Goal: Navigation & Orientation: Find specific page/section

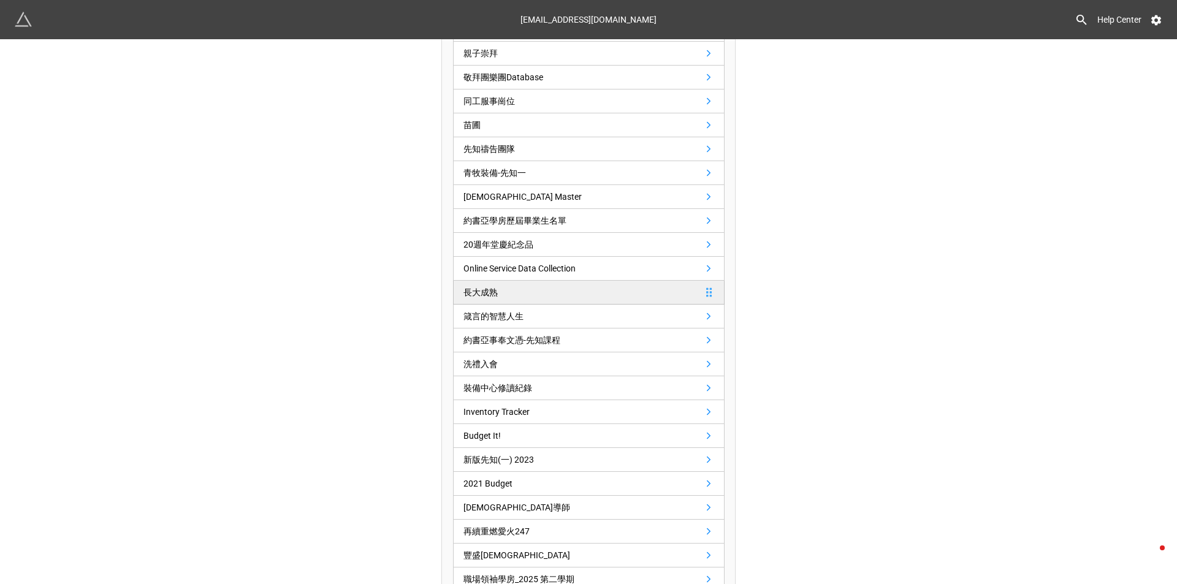
click at [689, 291] on link "長大成熟" at bounding box center [589, 293] width 272 height 24
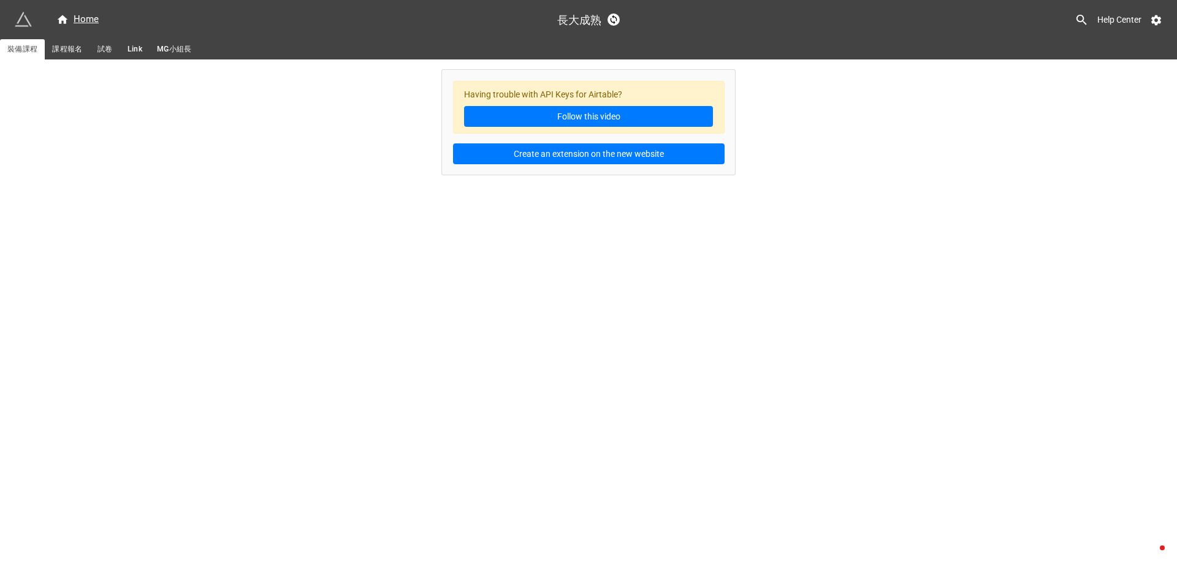
click at [68, 41] on link "課程報名" at bounding box center [67, 49] width 45 height 20
click at [104, 48] on span "試卷" at bounding box center [104, 49] width 15 height 13
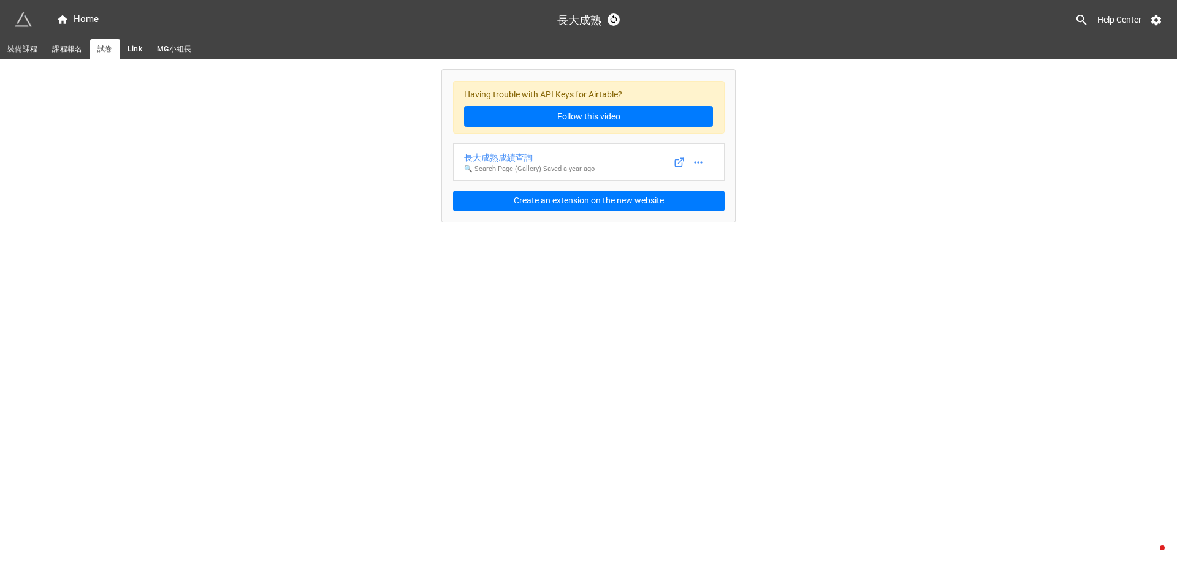
click at [131, 51] on span "Link" at bounding box center [134, 49] width 15 height 13
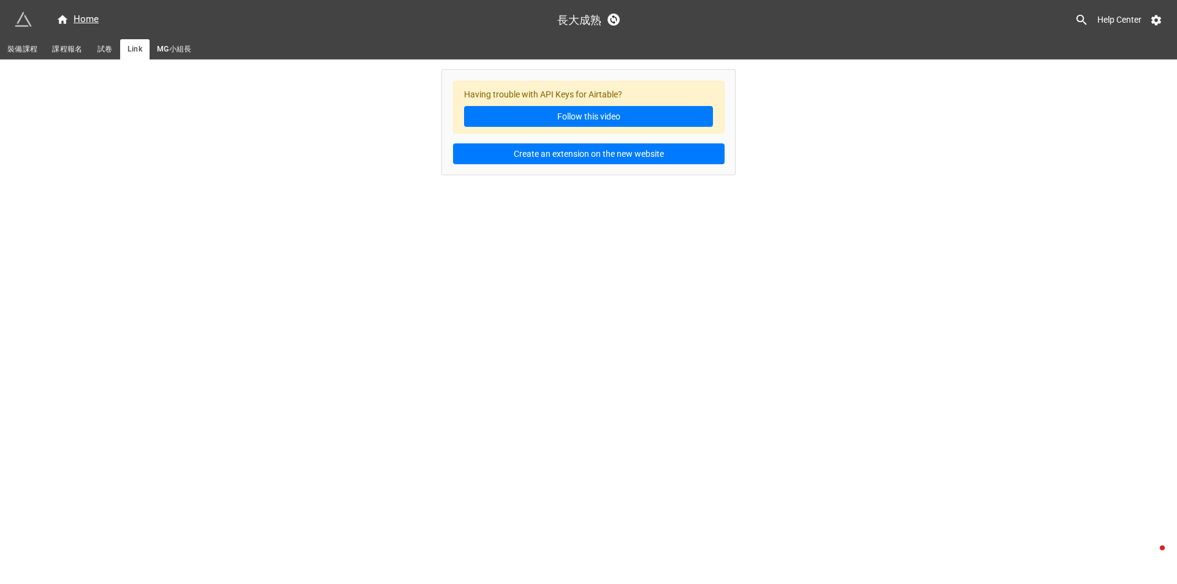
click at [107, 51] on span "試卷" at bounding box center [104, 49] width 15 height 13
